Goal: Information Seeking & Learning: Learn about a topic

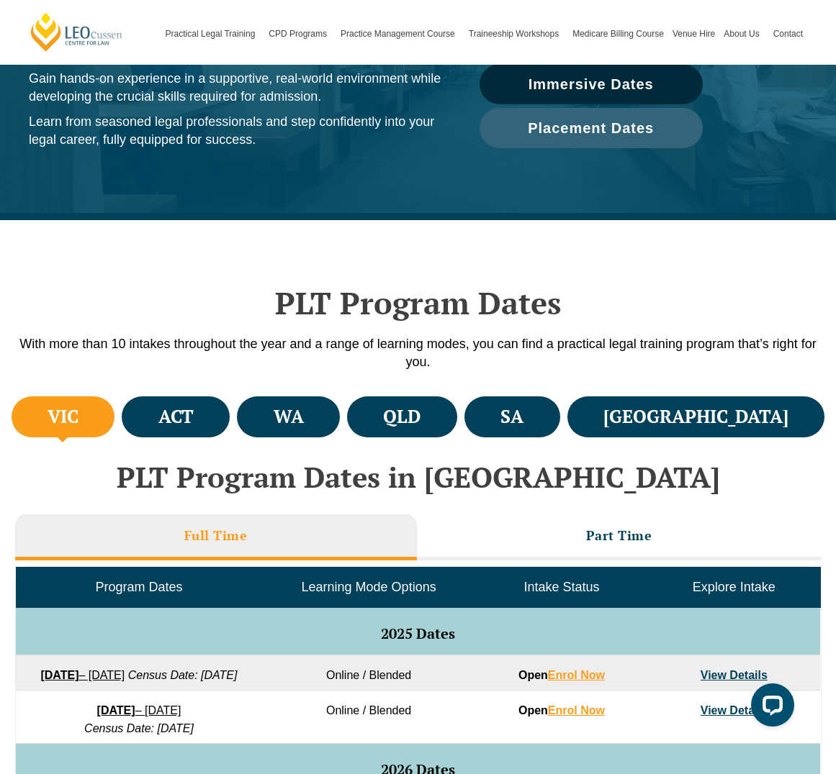
scroll to position [216, 0]
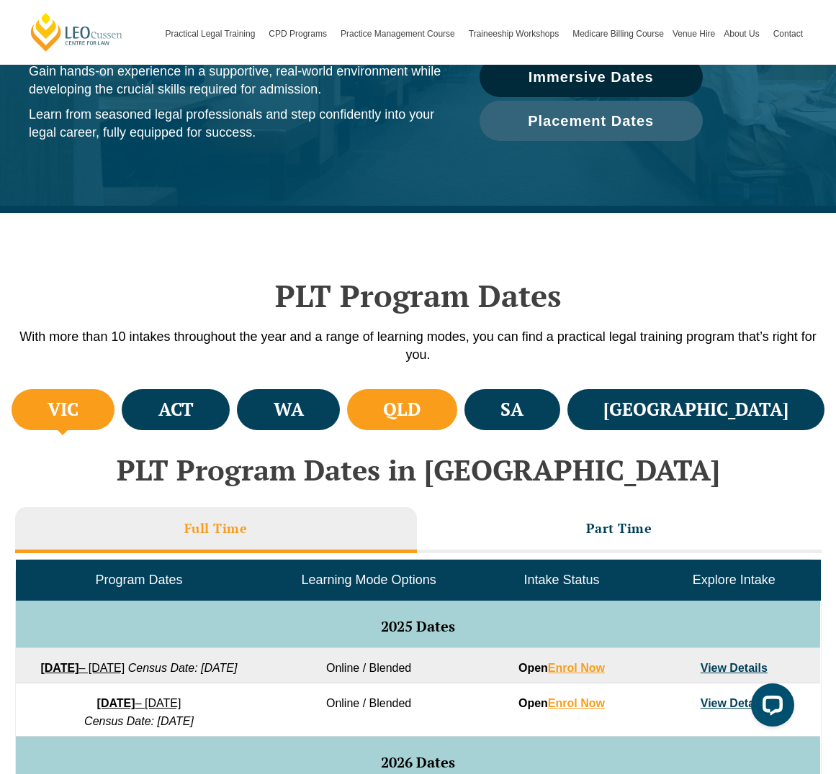
click at [457, 407] on li "QLD" at bounding box center [402, 409] width 110 height 41
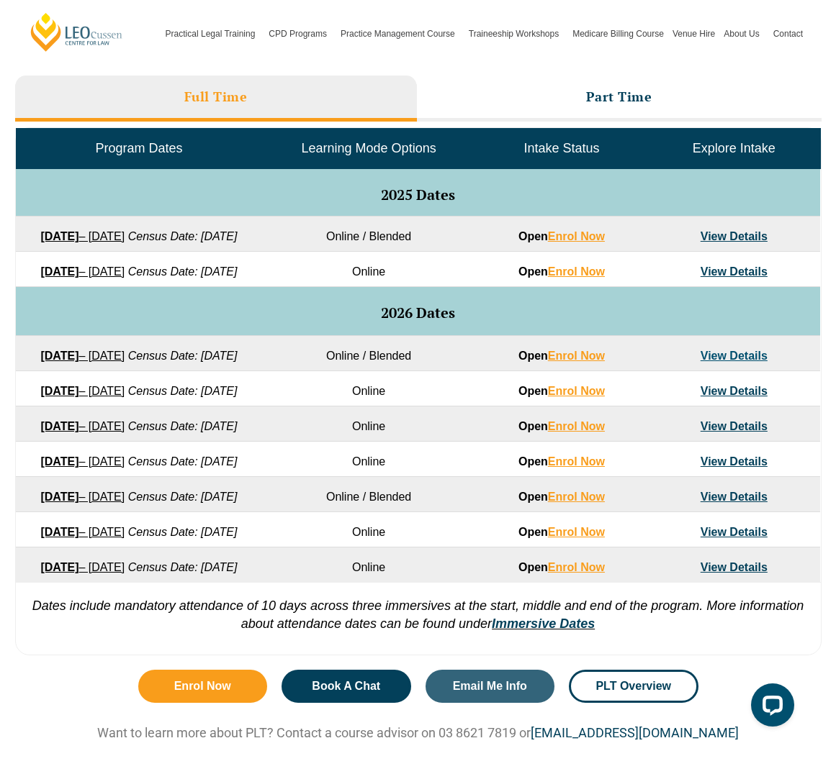
scroll to position [720, 0]
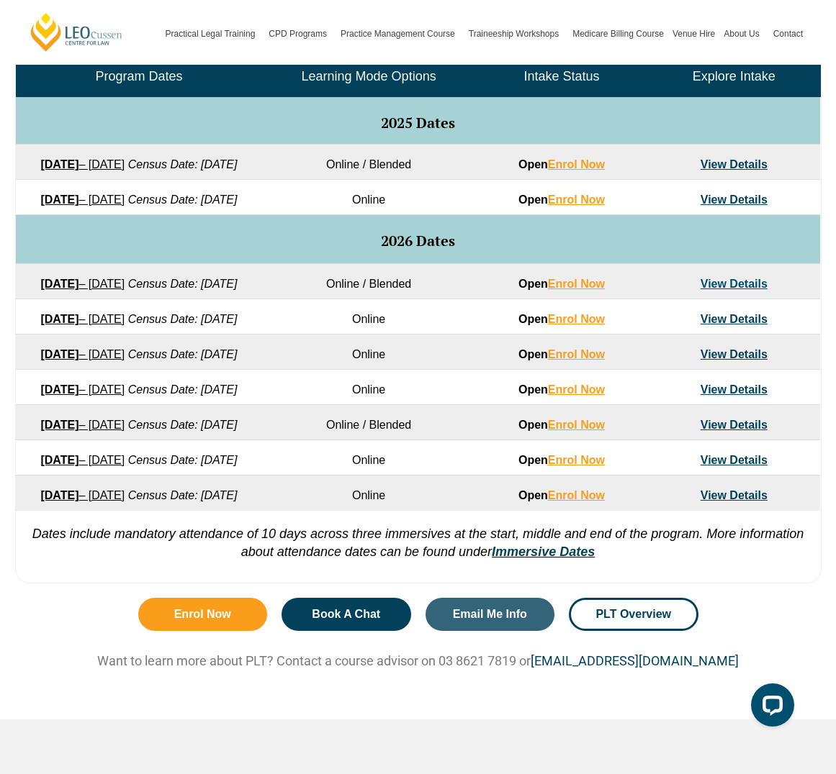
click at [726, 173] on td "View Details" at bounding box center [734, 161] width 172 height 35
click at [726, 171] on td "View Details" at bounding box center [734, 161] width 172 height 35
click at [726, 167] on link "View Details" at bounding box center [733, 164] width 67 height 12
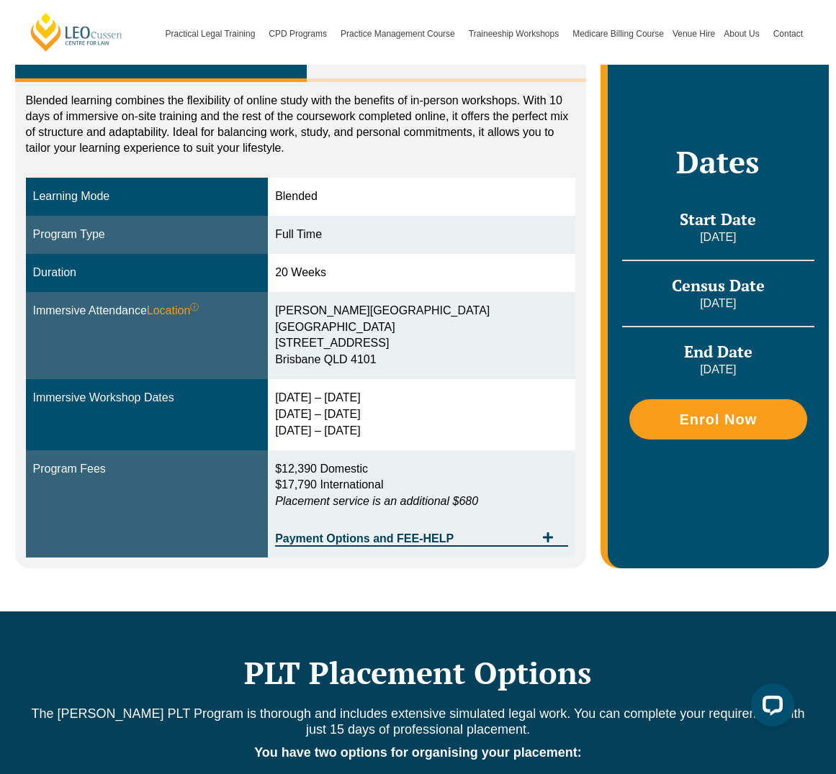
scroll to position [288, 0]
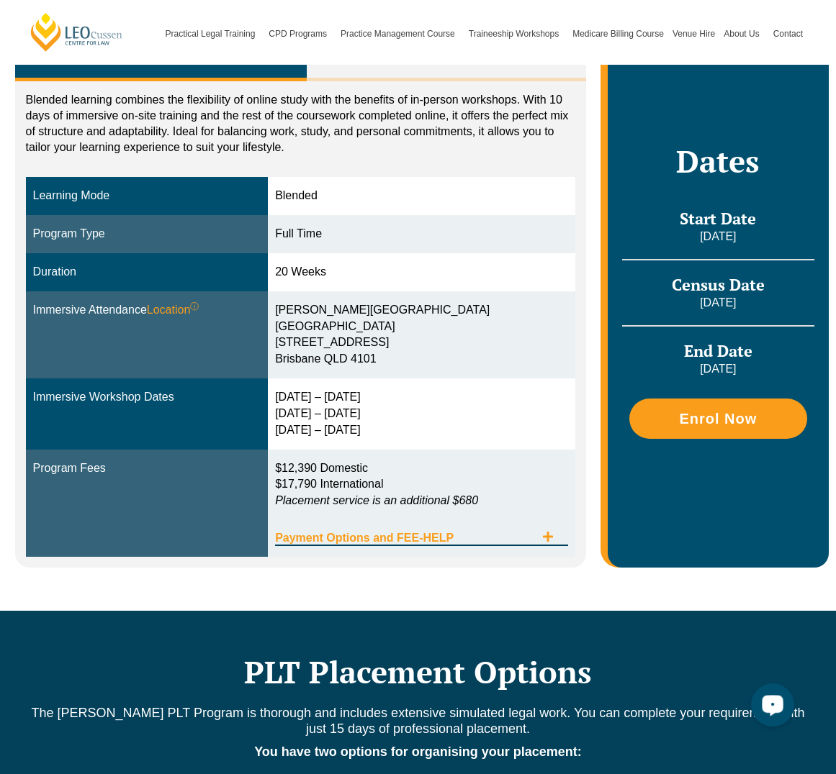
click at [518, 535] on span "Payment Options and FEE-HELP" at bounding box center [405, 539] width 260 height 12
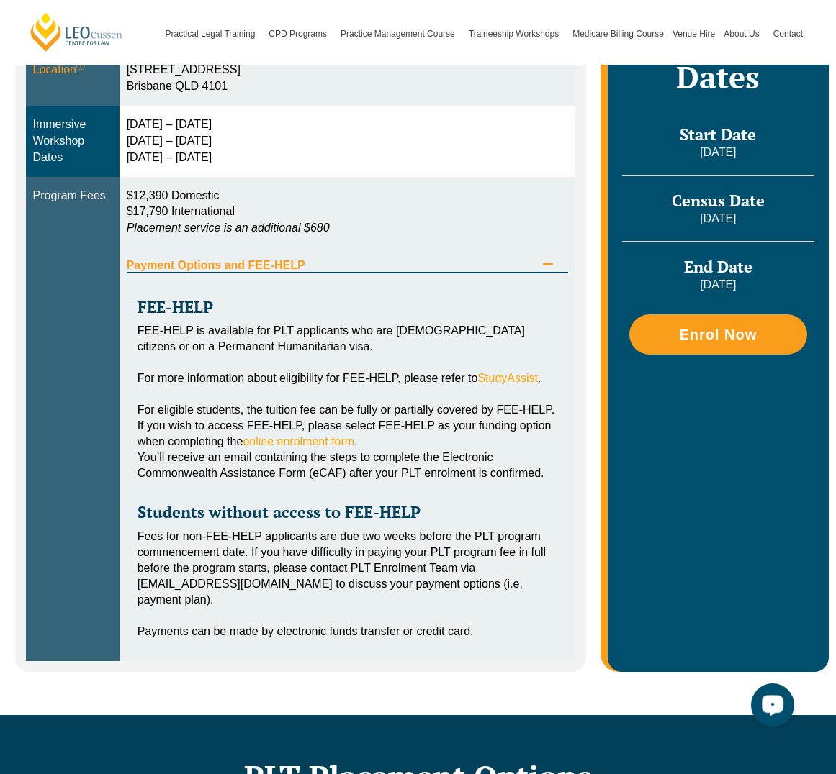
scroll to position [576, 0]
